Goal: Find specific page/section: Find specific page/section

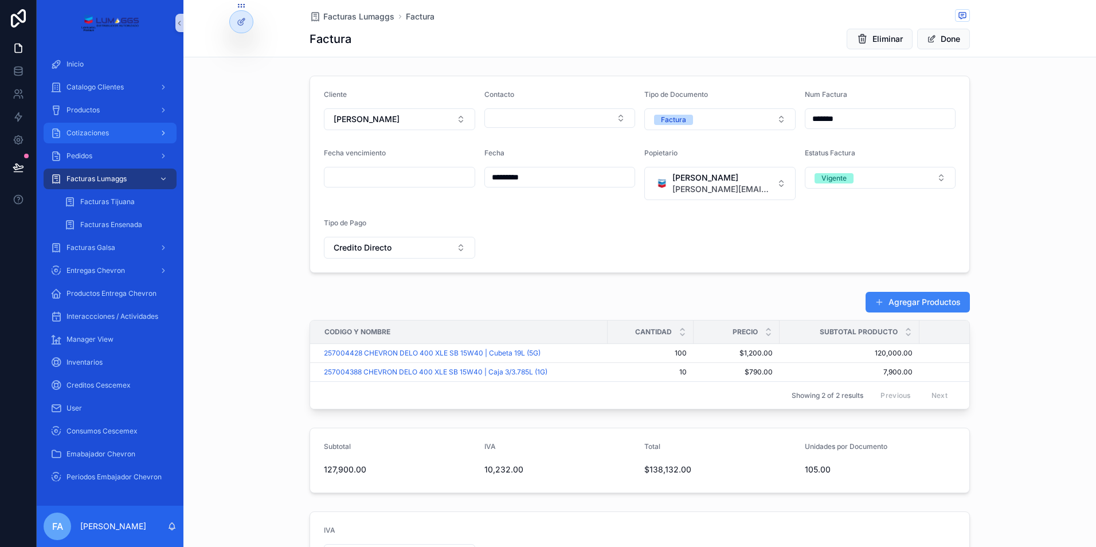
click at [91, 136] on span "Cotizaciones" at bounding box center [88, 132] width 42 height 9
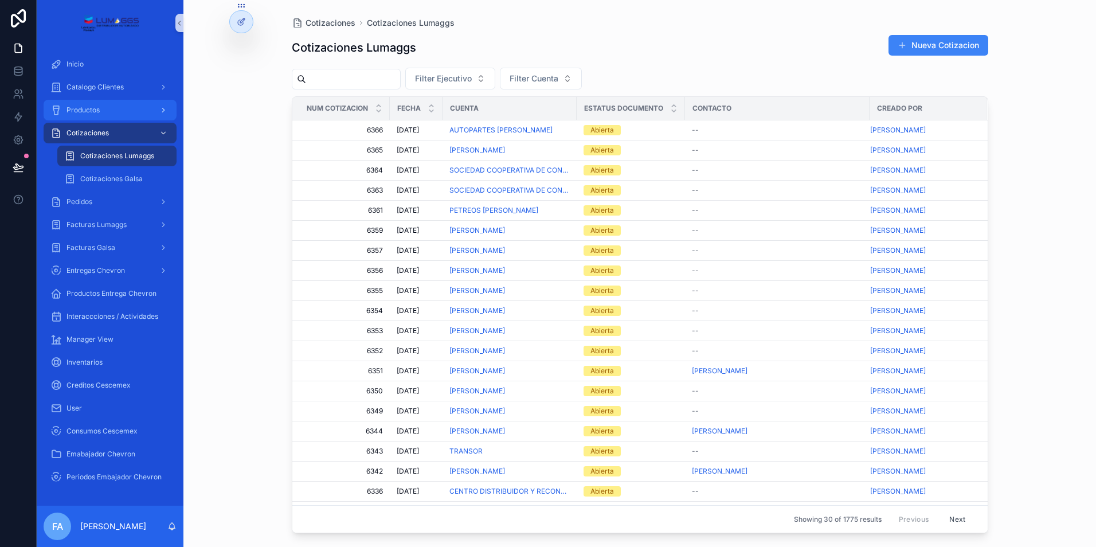
click at [101, 112] on div "Productos" at bounding box center [109, 110] width 119 height 18
